Goal: Information Seeking & Learning: Stay updated

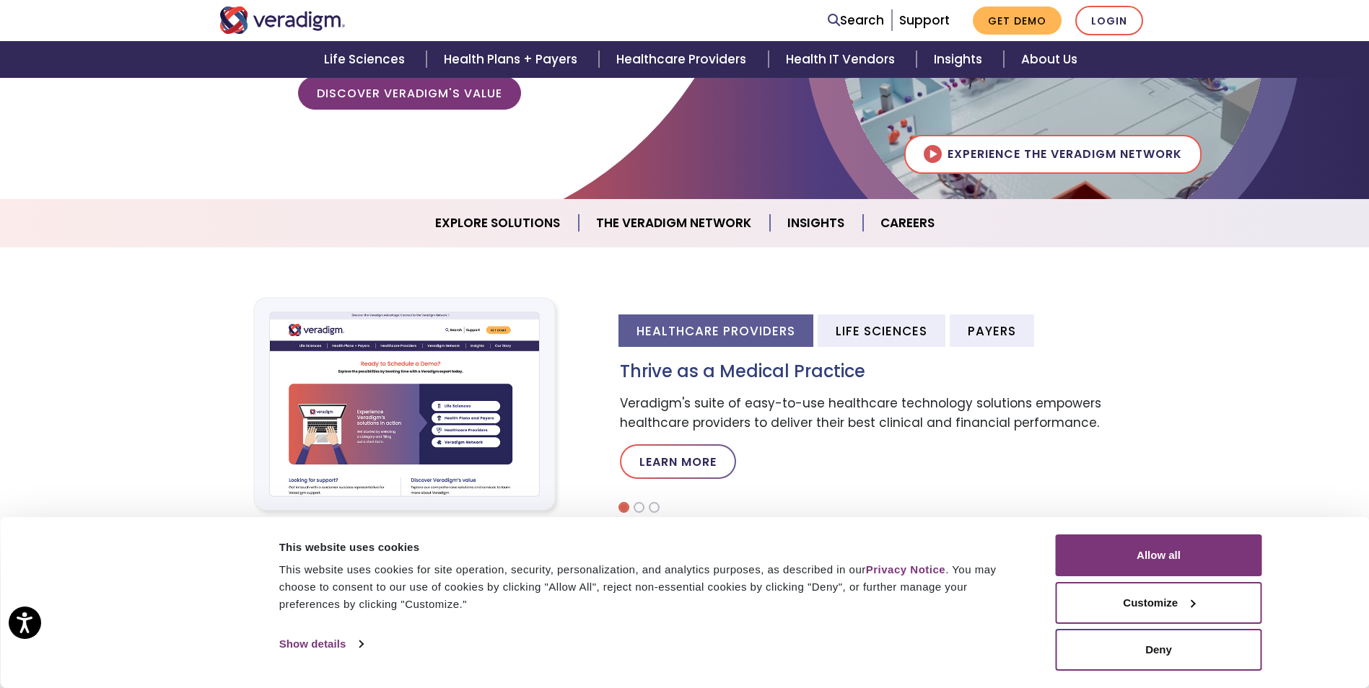
scroll to position [361, 0]
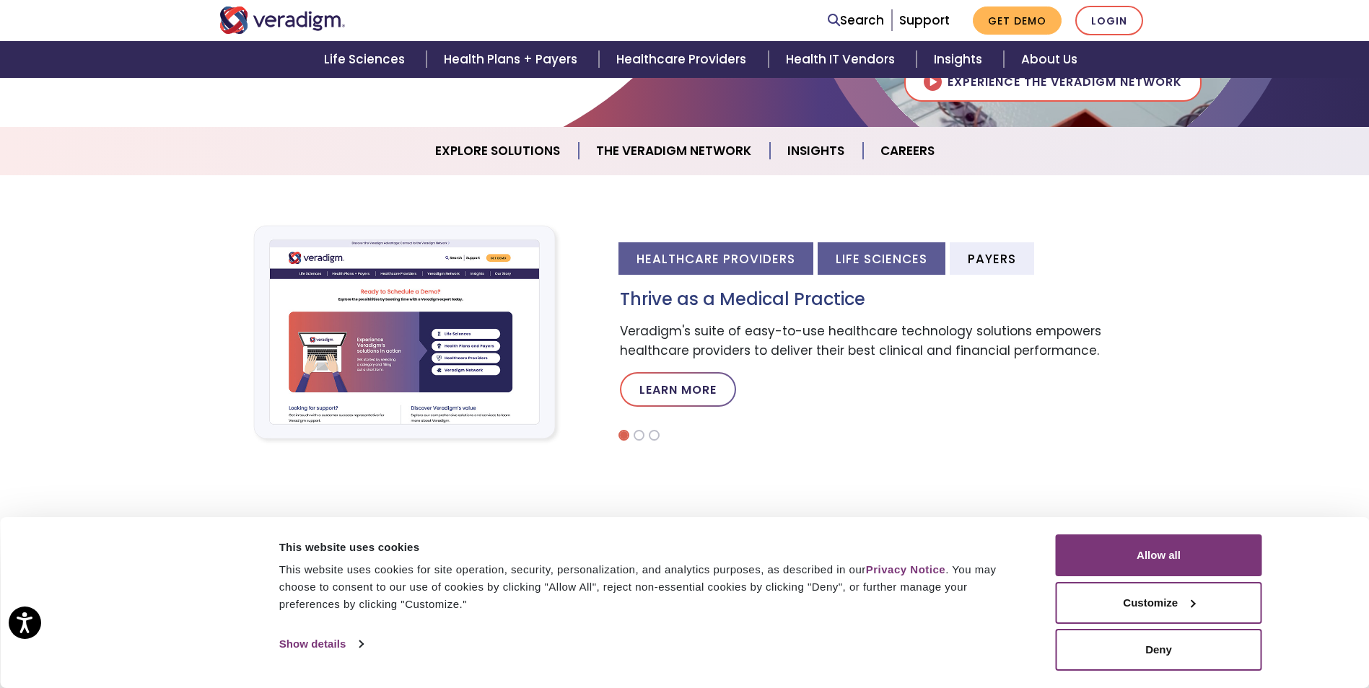
click at [850, 257] on li "Life Sciences" at bounding box center [882, 258] width 128 height 32
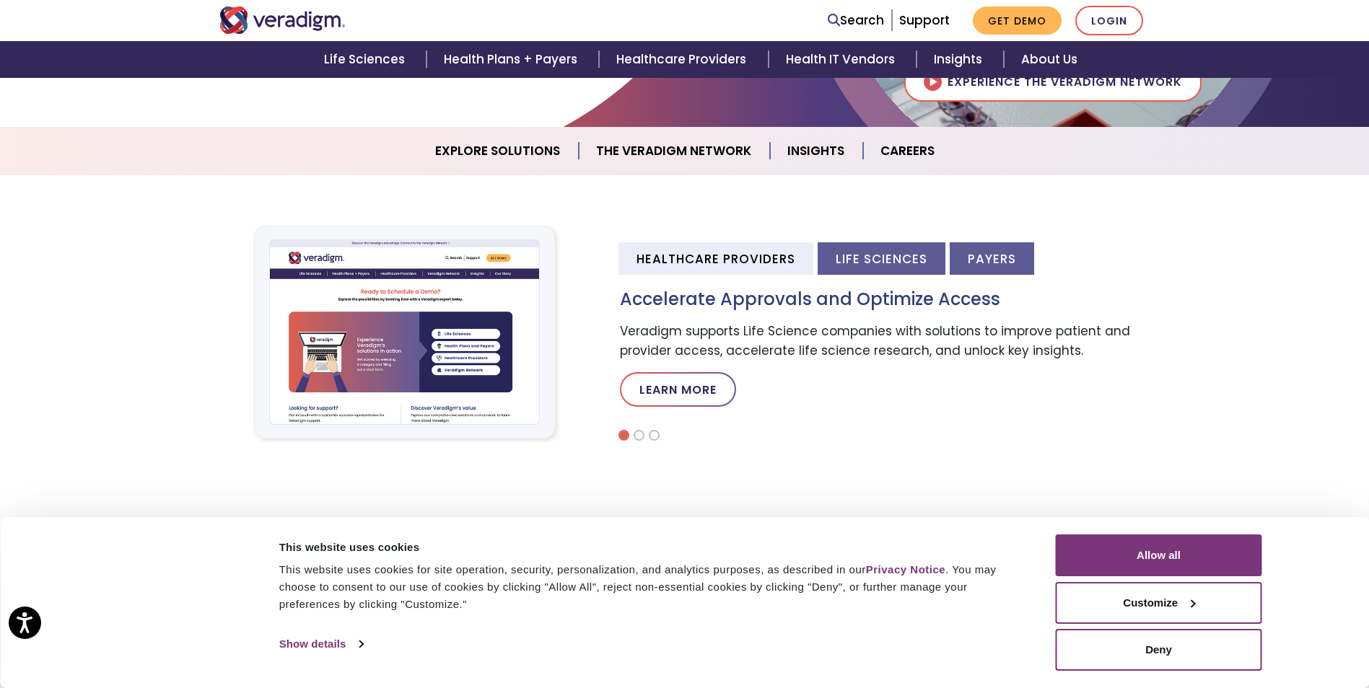
click at [999, 255] on li "Payers" at bounding box center [992, 258] width 84 height 32
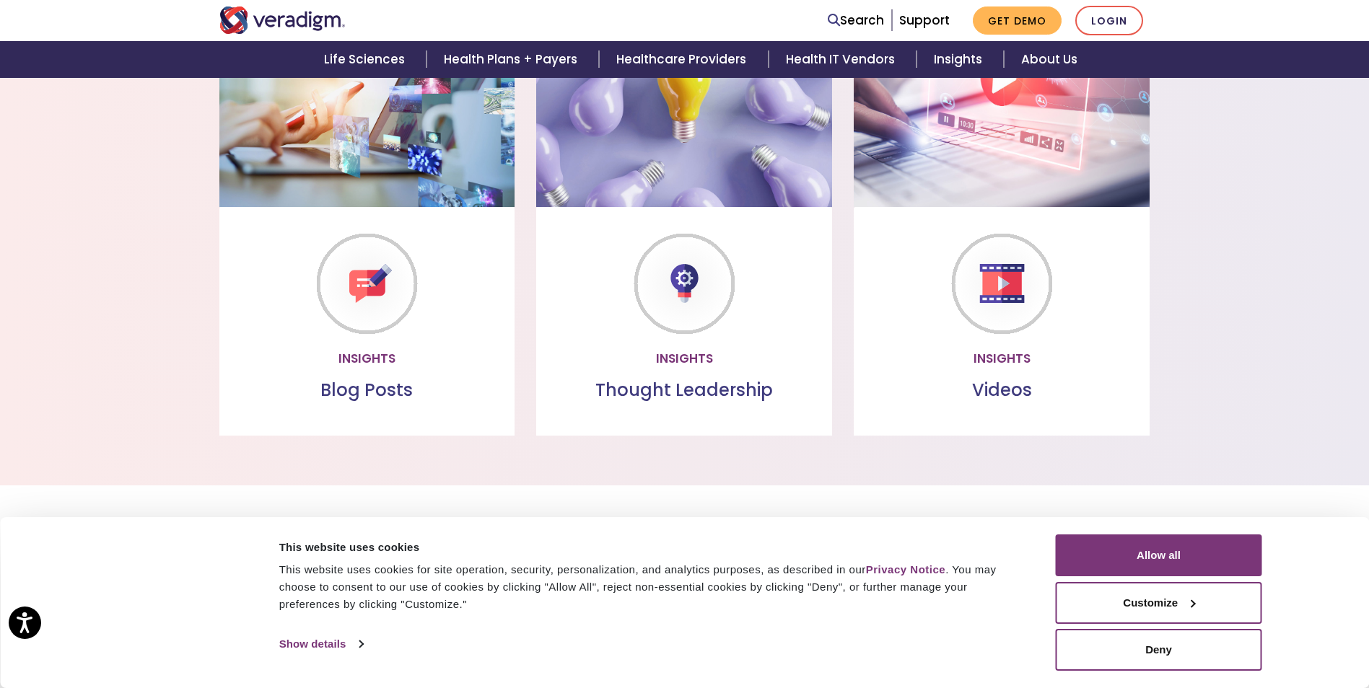
scroll to position [1587, 0]
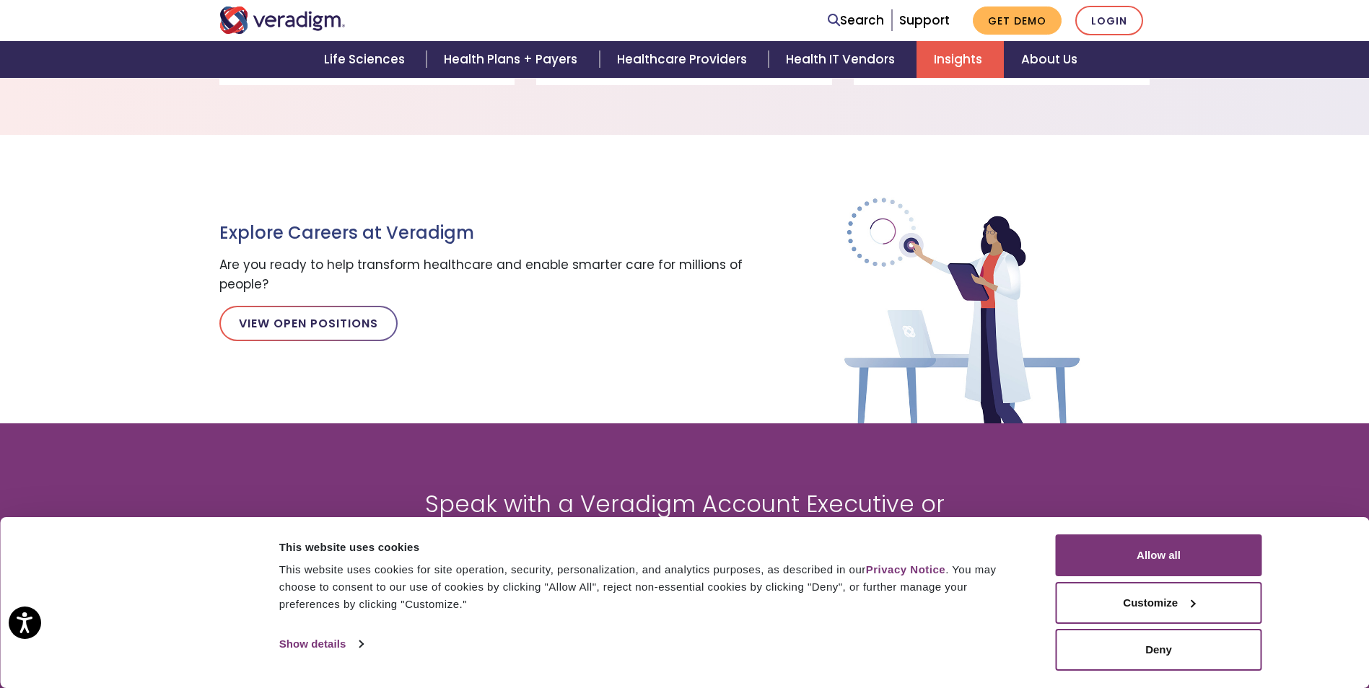
click at [986, 63] on link "Insights" at bounding box center [959, 59] width 87 height 37
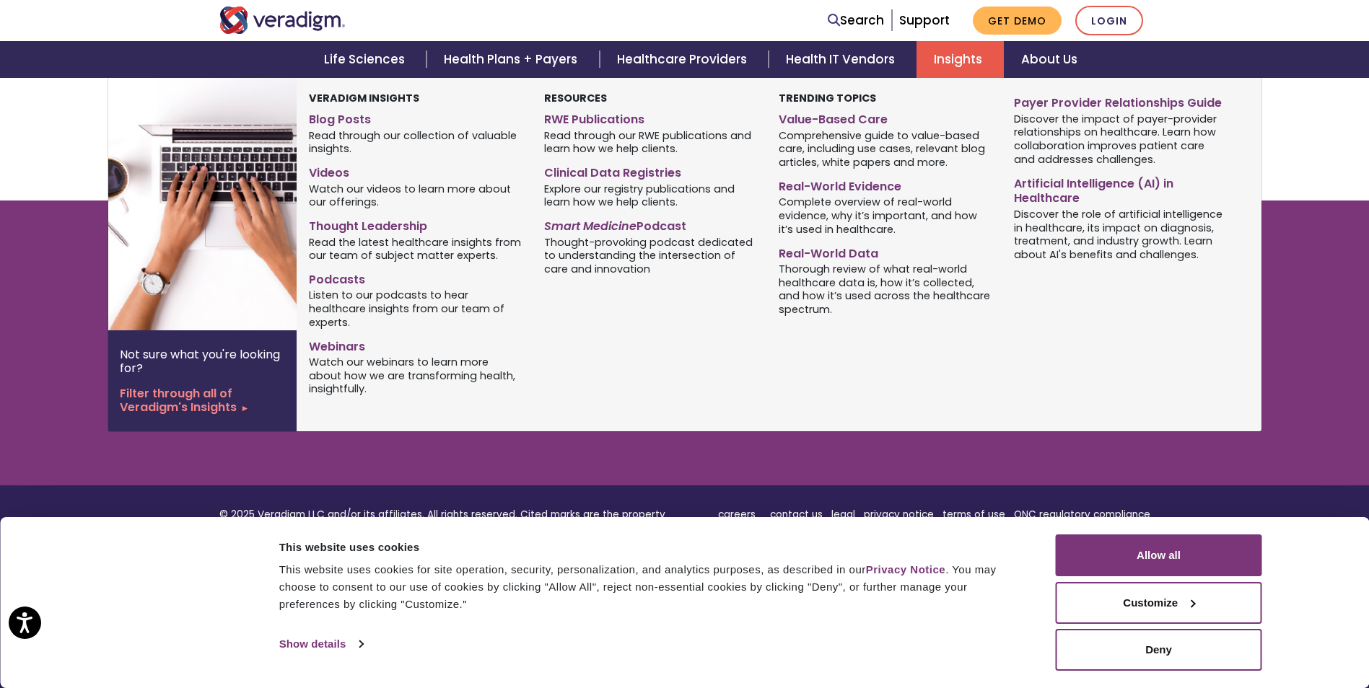
scroll to position [1804, 0]
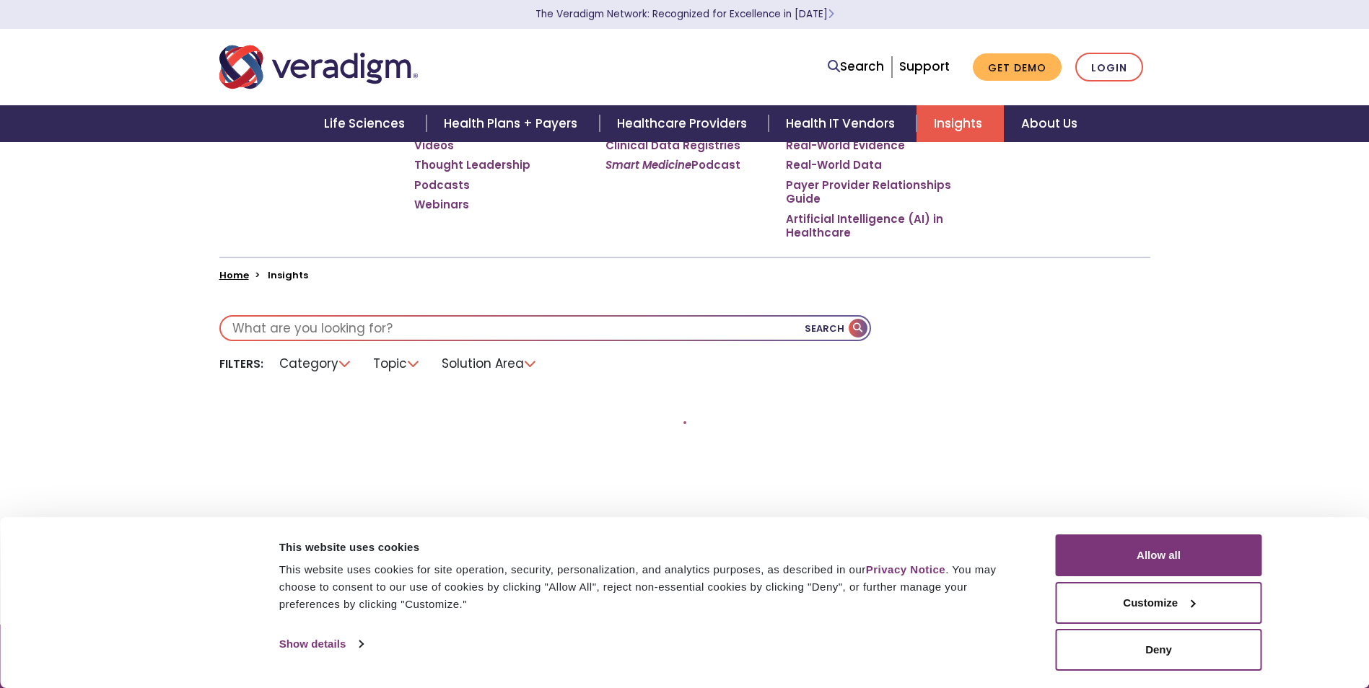
scroll to position [361, 0]
